Goal: Task Accomplishment & Management: Manage account settings

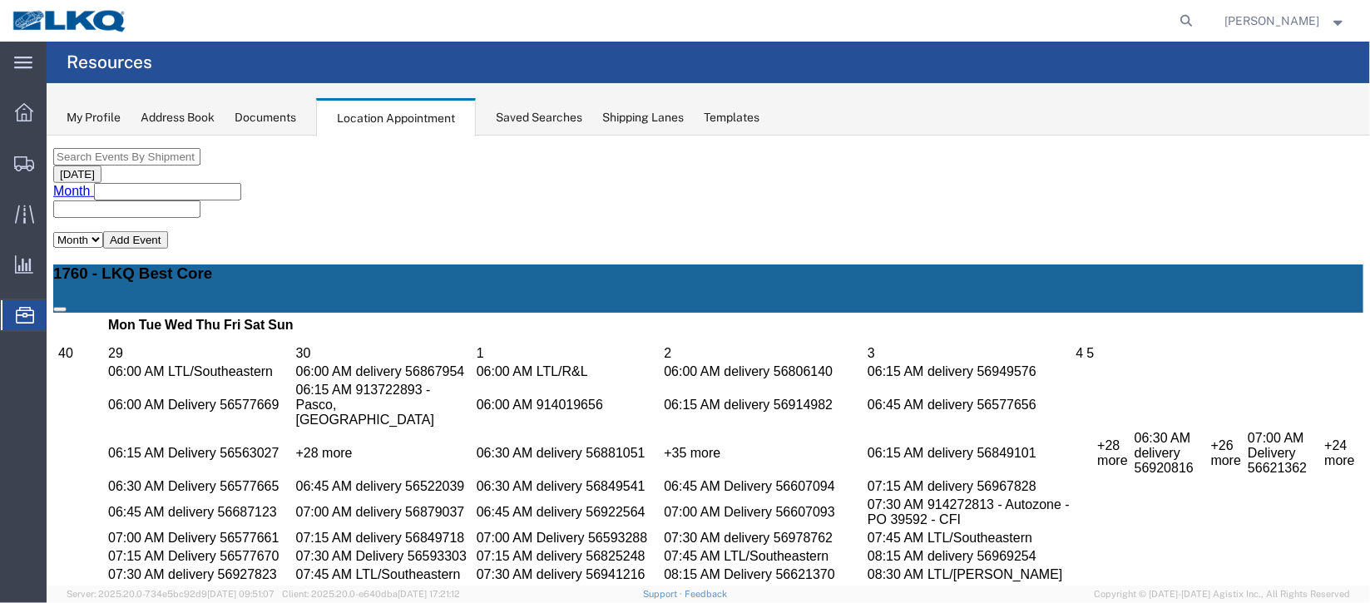
scroll to position [623, 0]
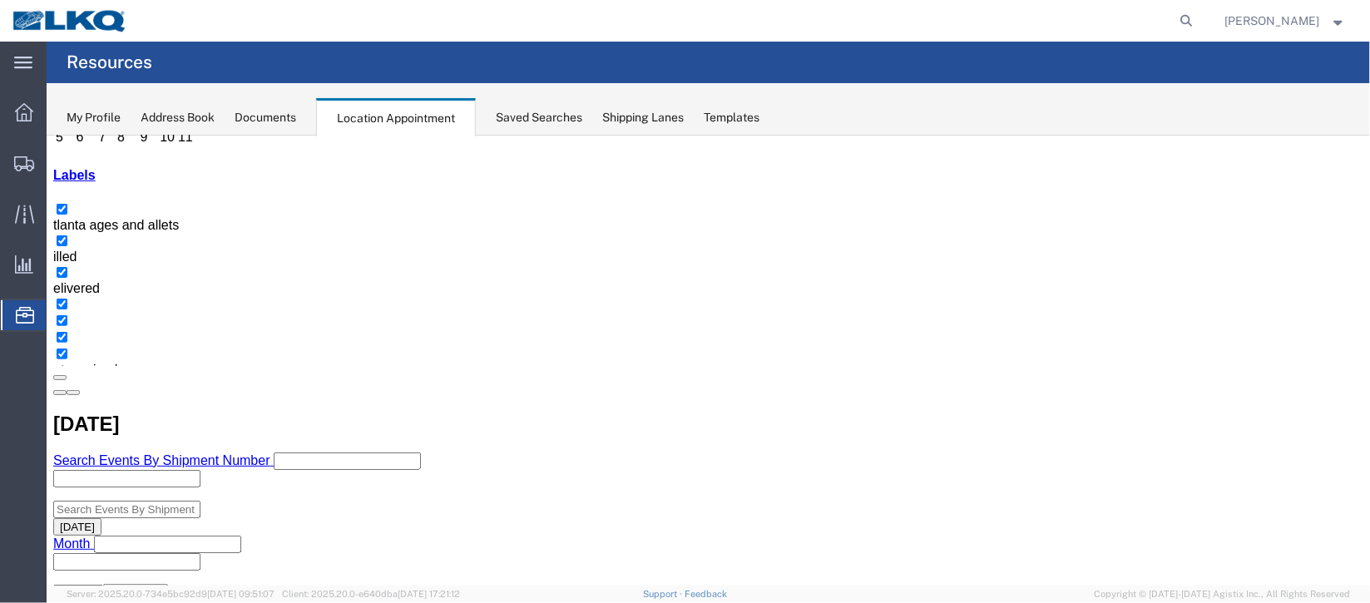
scroll to position [249, 0]
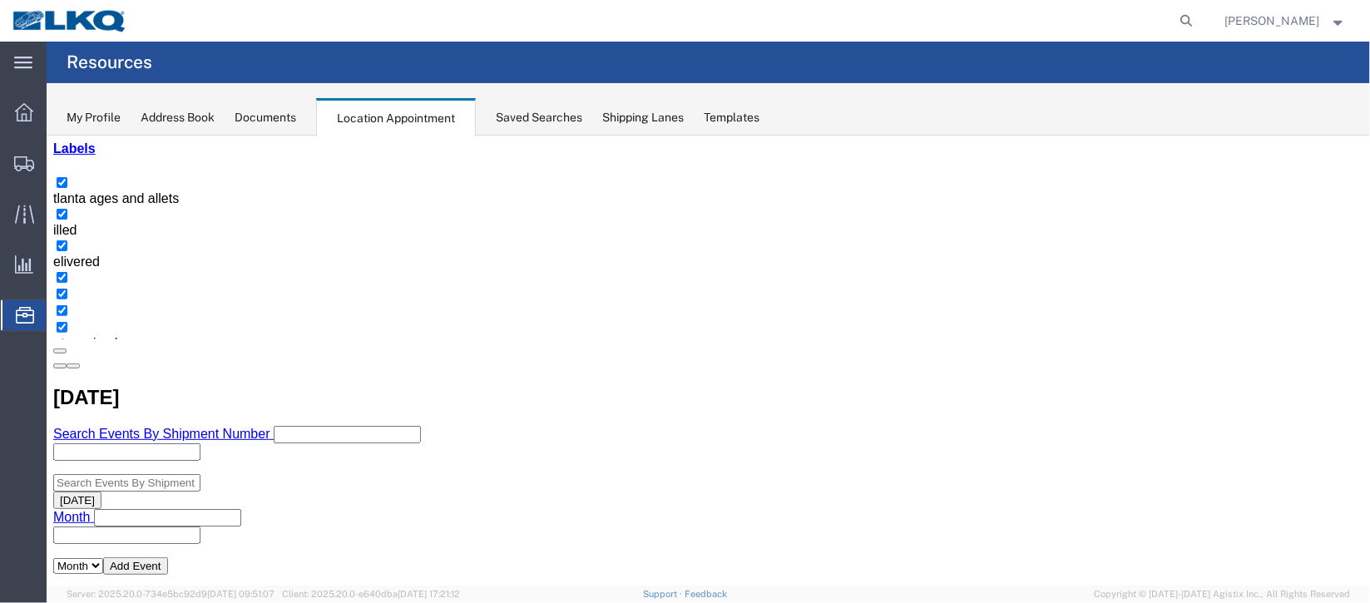
select select "100"
select select "1"
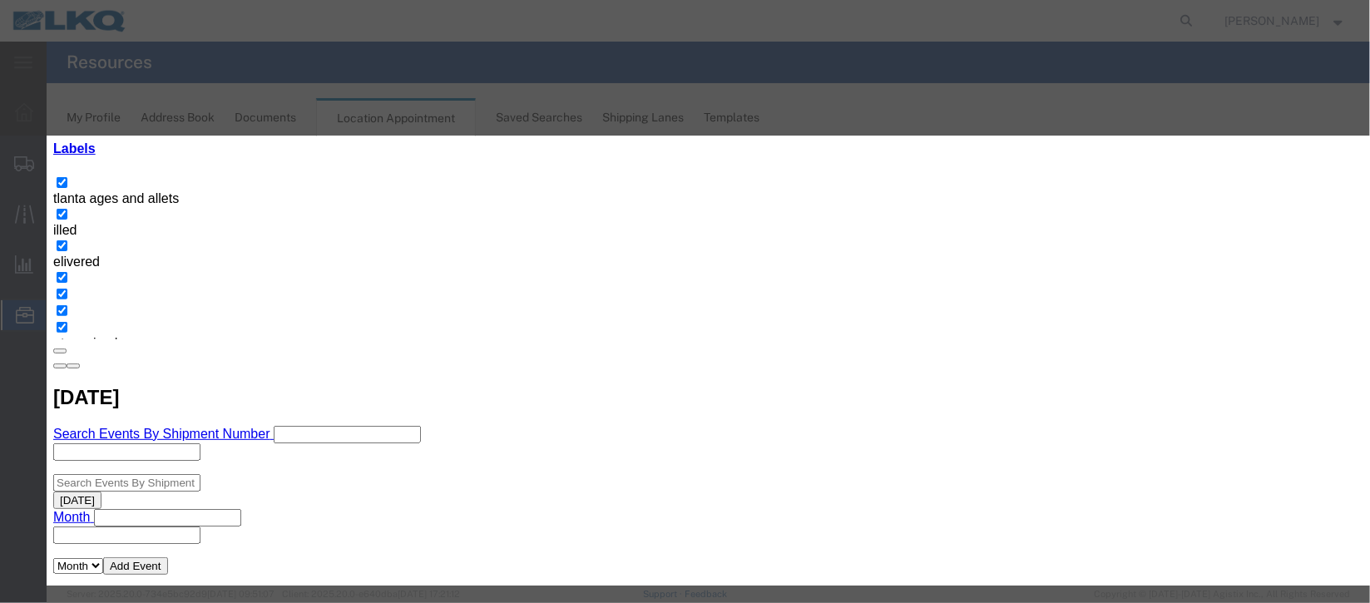
scroll to position [212, 0]
select select "40"
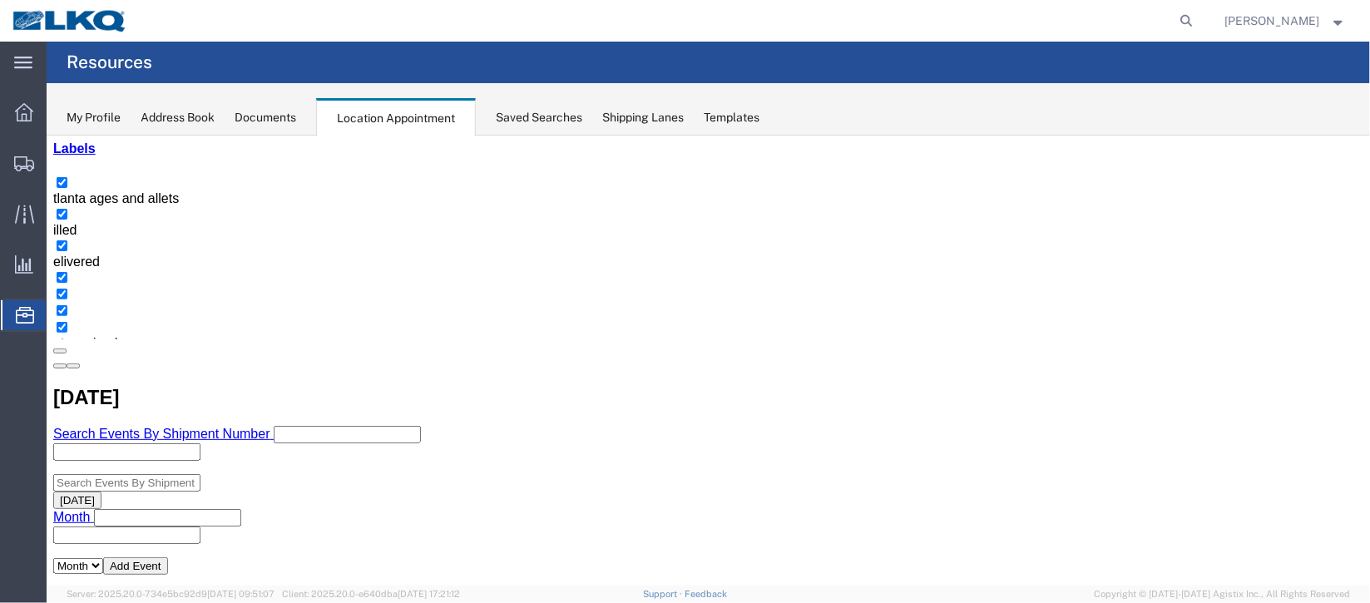
scroll to position [0, 0]
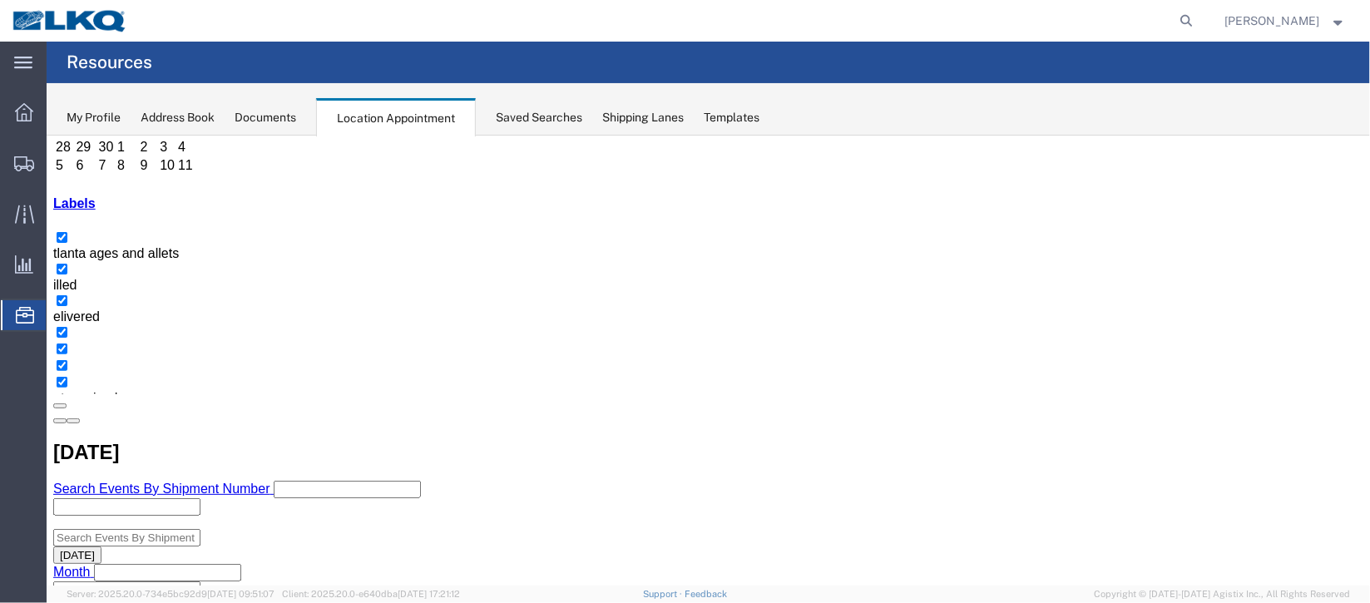
scroll to position [249, 0]
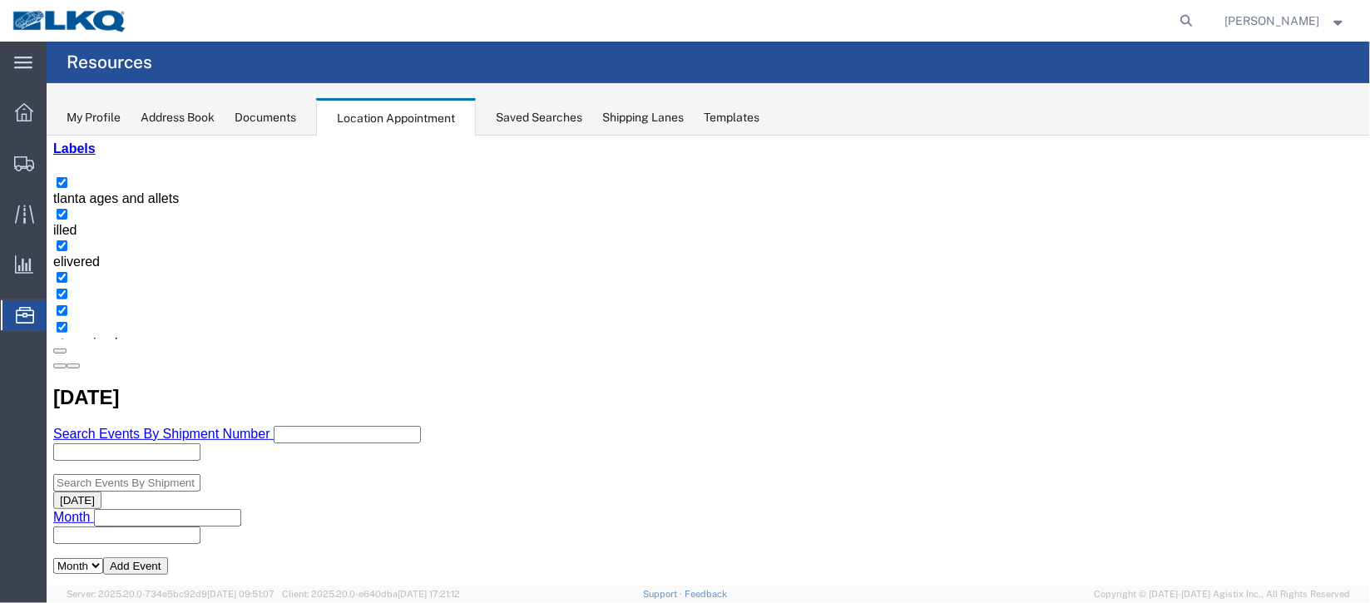
select select "100"
select select "1"
select select
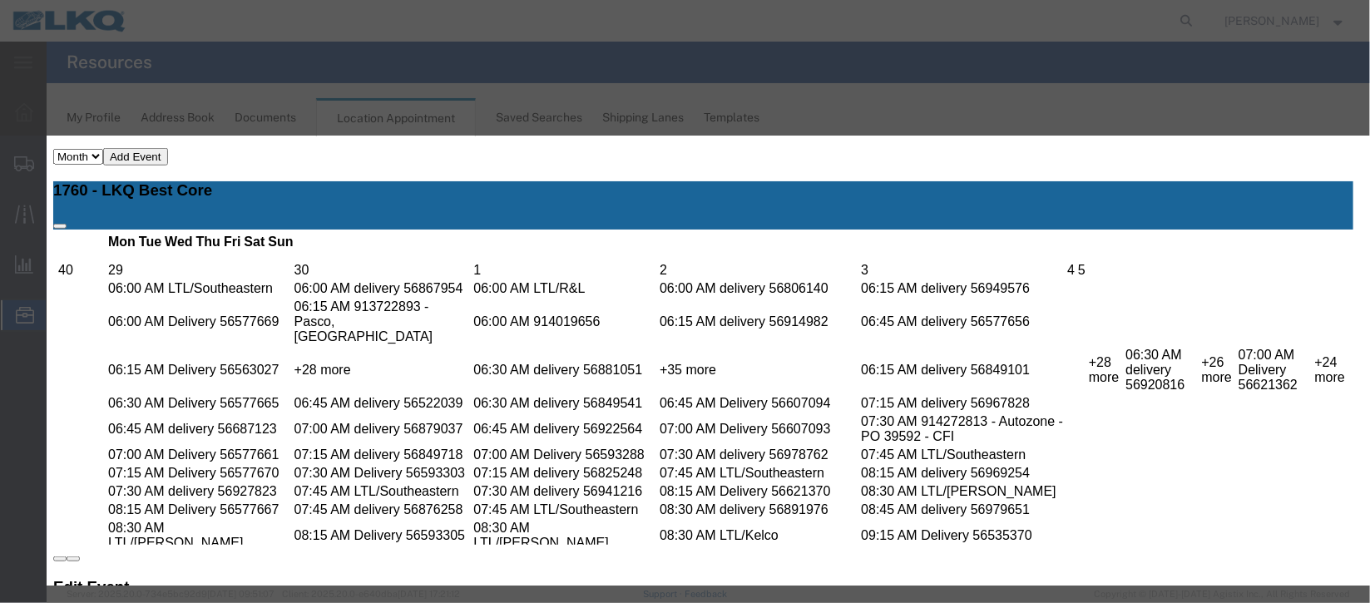
scroll to position [212, 0]
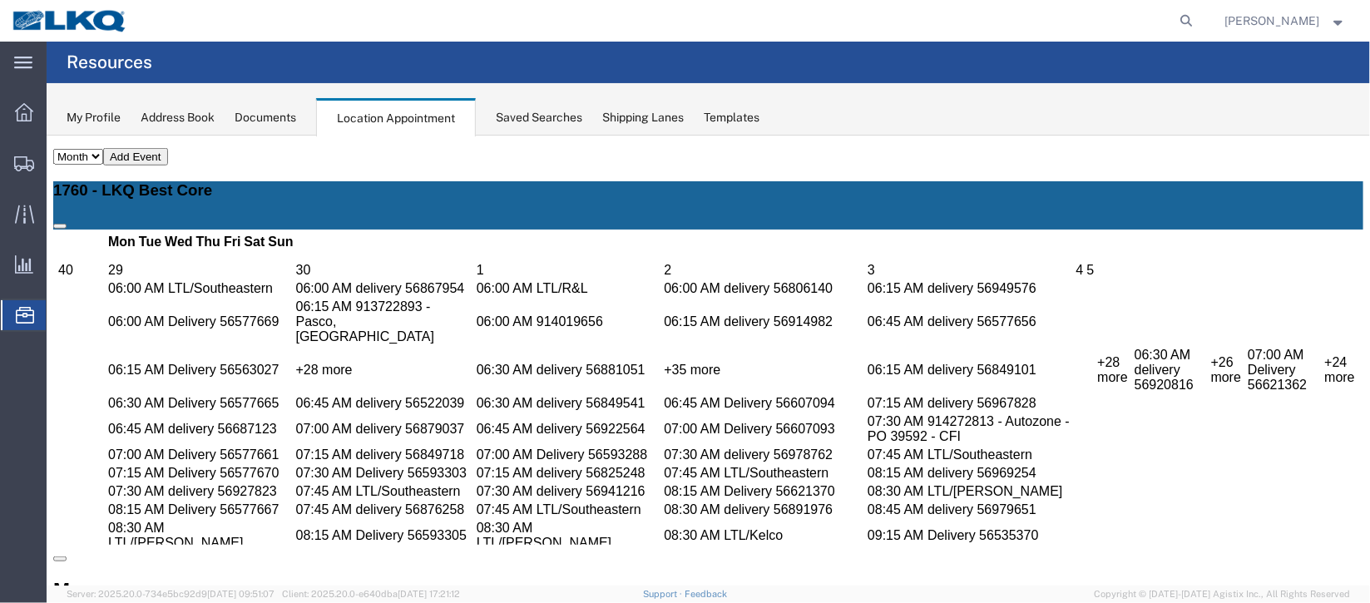
scroll to position [0, 0]
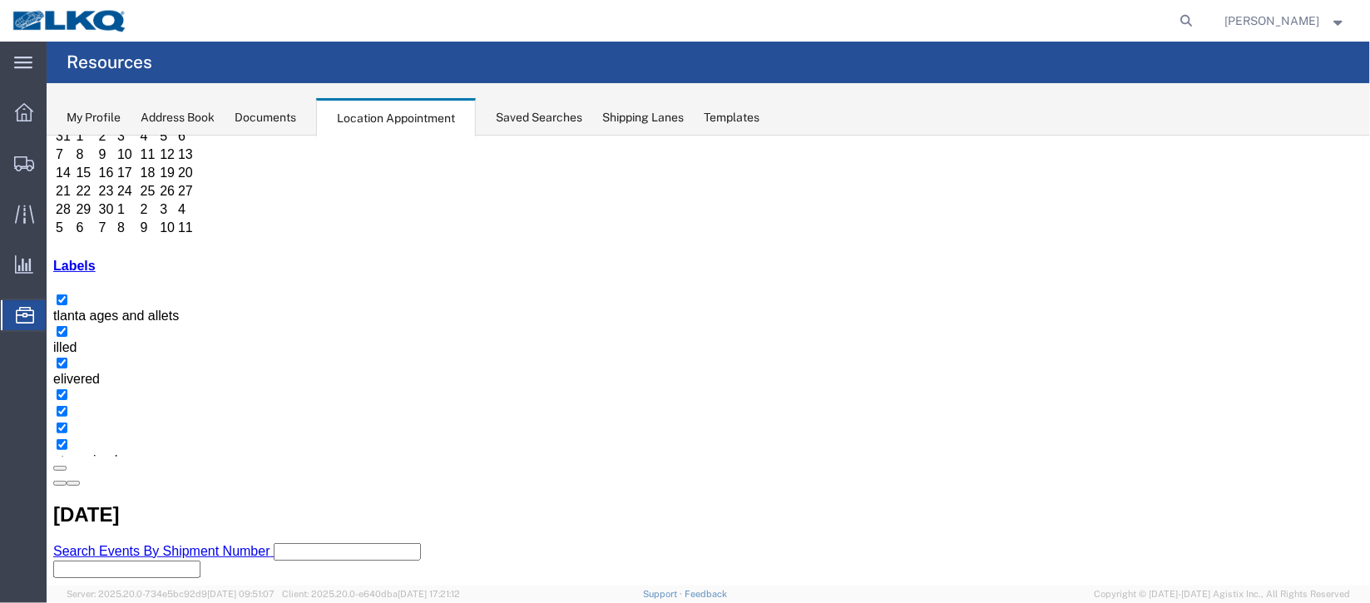
scroll to position [249, 0]
